Goal: Task Accomplishment & Management: Manage account settings

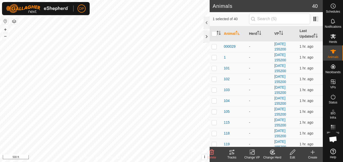
scroll to position [287, 0]
click at [8, 162] on html "DP Schedules Notifications Herds Animals Neckbands VPs Status Infra Heatmap Hel…" at bounding box center [171, 81] width 343 height 162
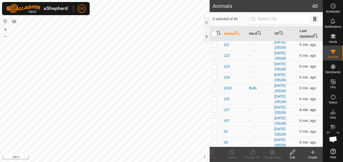
scroll to position [126, 0]
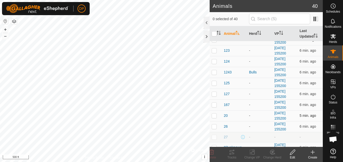
click at [213, 115] on p-checkbox at bounding box center [214, 116] width 5 height 4
click at [231, 152] on icon at bounding box center [232, 152] width 5 height 4
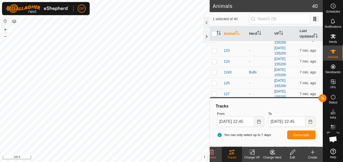
click at [150, 162] on html "DP Schedules Notifications Herds Animals Neckbands VPs Status Infra Heatmap Hel…" at bounding box center [171, 81] width 343 height 162
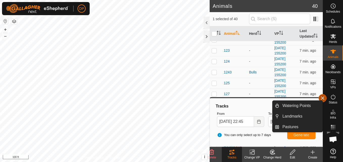
click at [324, 97] on button "button" at bounding box center [322, 98] width 8 height 8
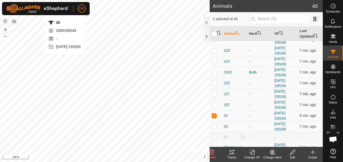
checkbox input "false"
